Goal: Task Accomplishment & Management: Manage account settings

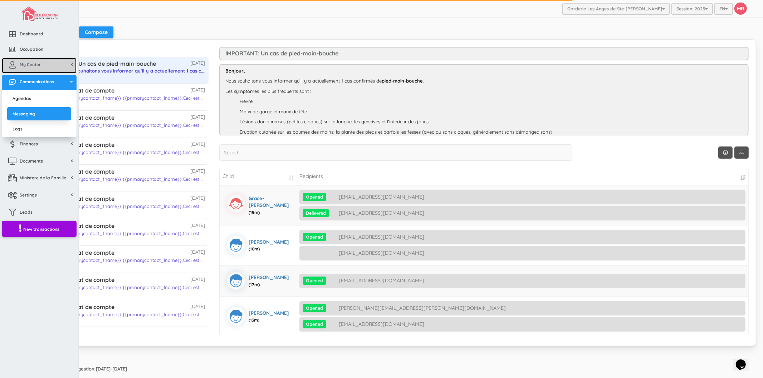
click at [16, 63] on icon at bounding box center [12, 65] width 14 height 7
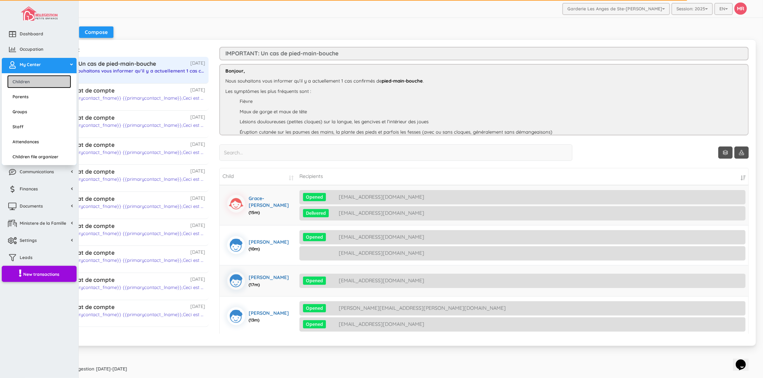
click at [22, 76] on link "Children" at bounding box center [39, 81] width 64 height 13
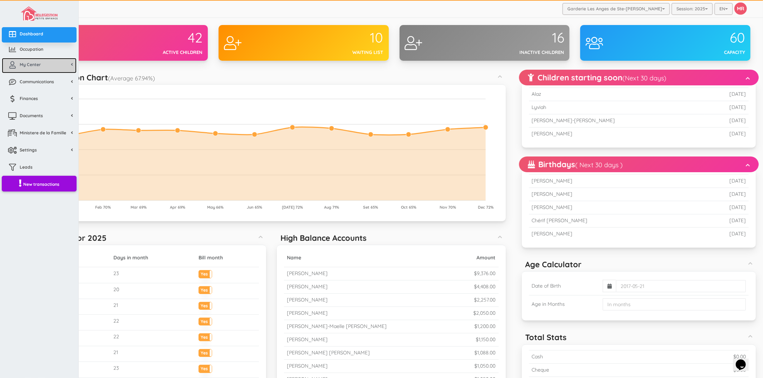
click at [26, 63] on span "My Center" at bounding box center [30, 65] width 21 height 6
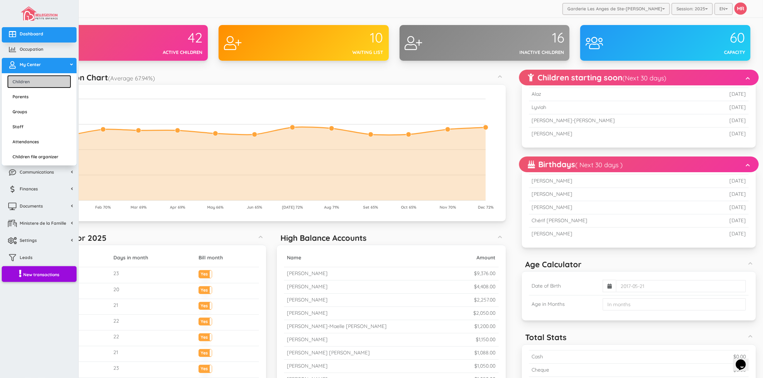
click at [26, 80] on link "Children" at bounding box center [39, 81] width 64 height 13
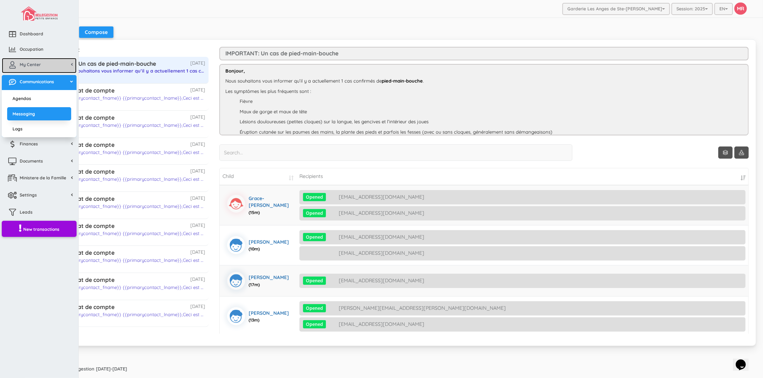
click at [31, 63] on span "My Center" at bounding box center [30, 65] width 21 height 6
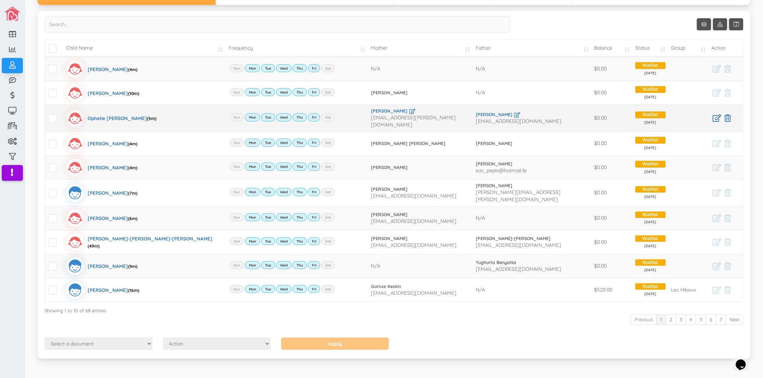
scroll to position [65, 0]
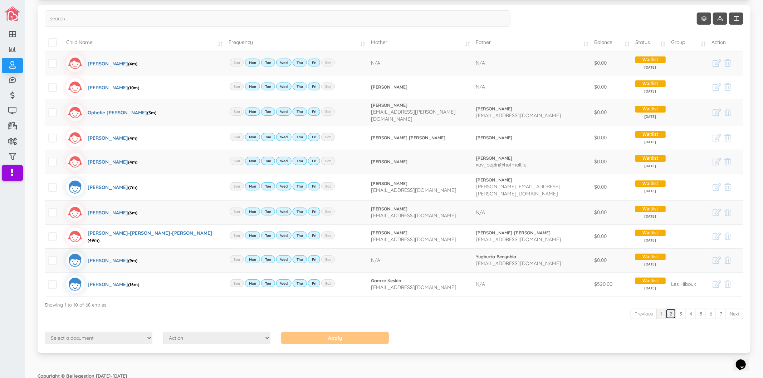
click at [666, 310] on link "2" at bounding box center [671, 314] width 10 height 10
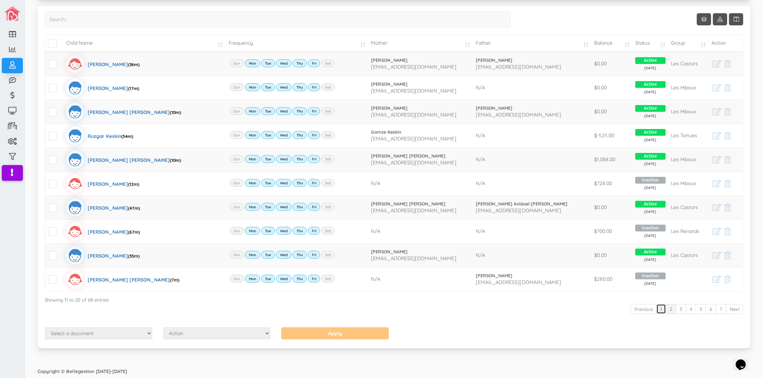
click at [656, 310] on link "1" at bounding box center [661, 309] width 10 height 10
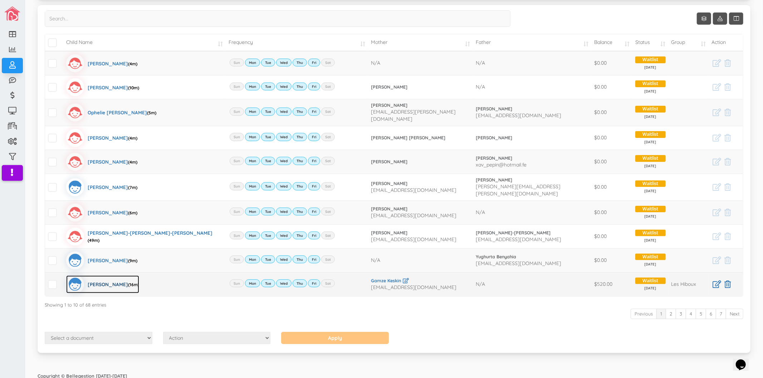
click at [97, 282] on div "Alaz Keskin (16m)" at bounding box center [114, 285] width 52 height 18
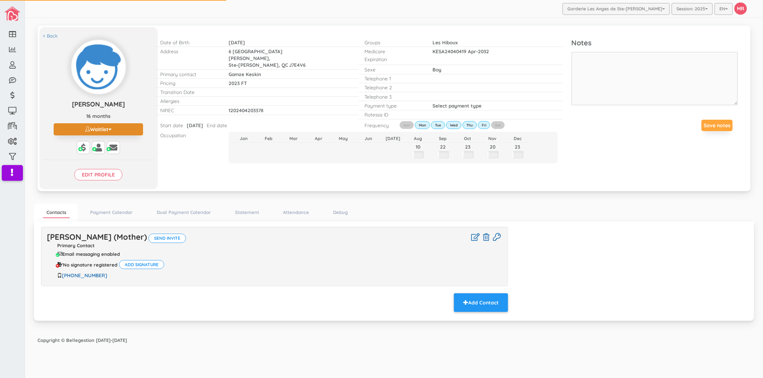
click at [84, 128] on button "Waitlist" at bounding box center [98, 129] width 89 height 12
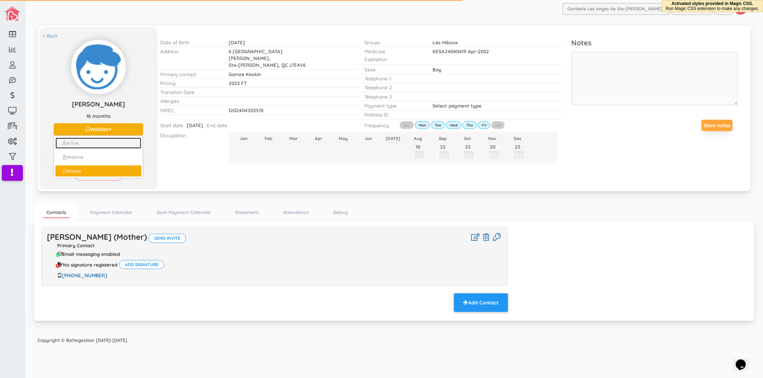
click at [80, 145] on link "Active" at bounding box center [98, 143] width 86 height 11
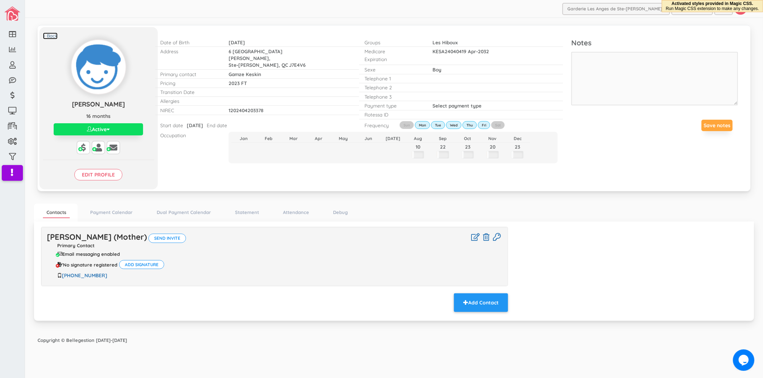
click at [48, 34] on link "< Back" at bounding box center [50, 36] width 15 height 7
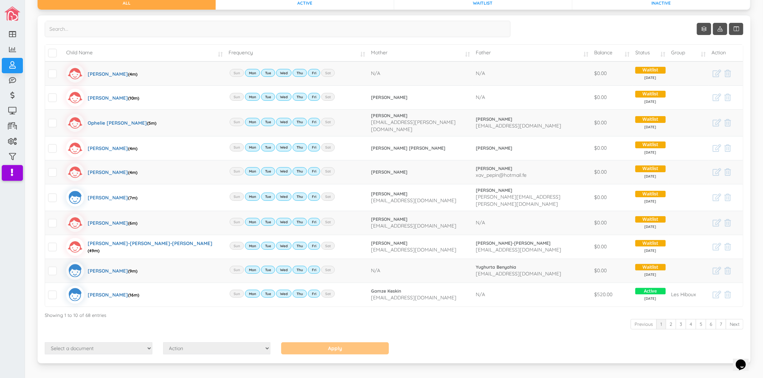
scroll to position [65, 0]
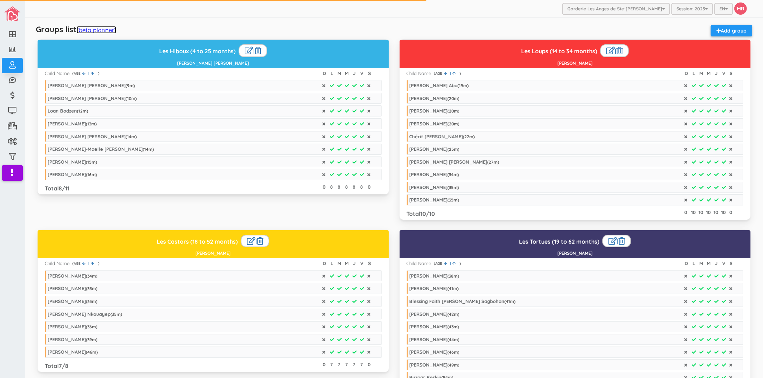
click at [104, 31] on link "(beta planner)" at bounding box center [97, 30] width 40 height 8
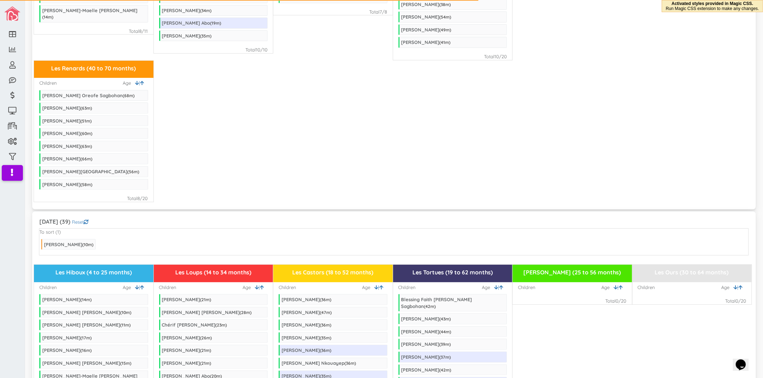
scroll to position [358, 0]
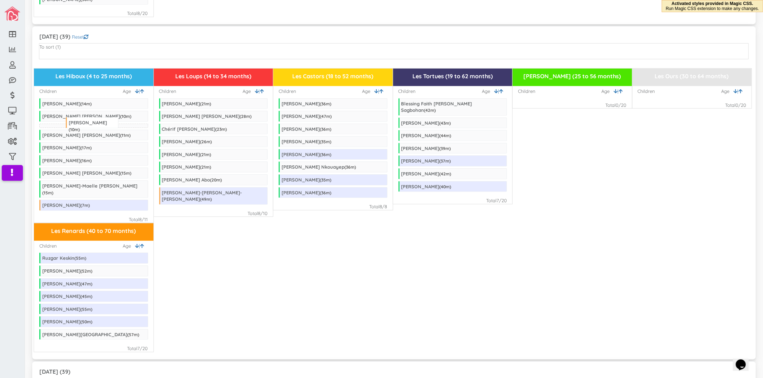
drag, startPoint x: 70, startPoint y: 50, endPoint x: 95, endPoint y: 118, distance: 72.6
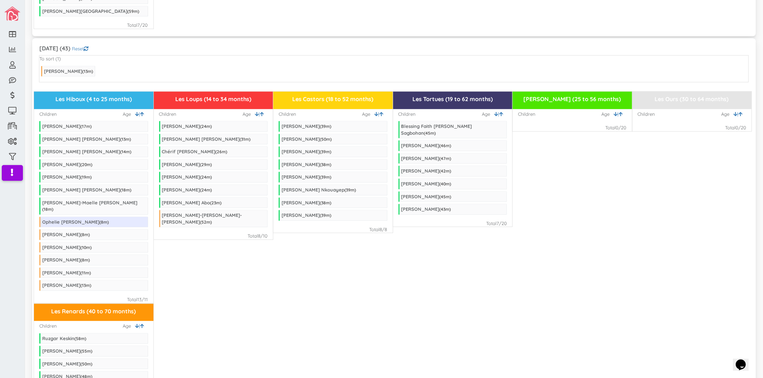
scroll to position [1493, 0]
